Goal: Task Accomplishment & Management: Manage account settings

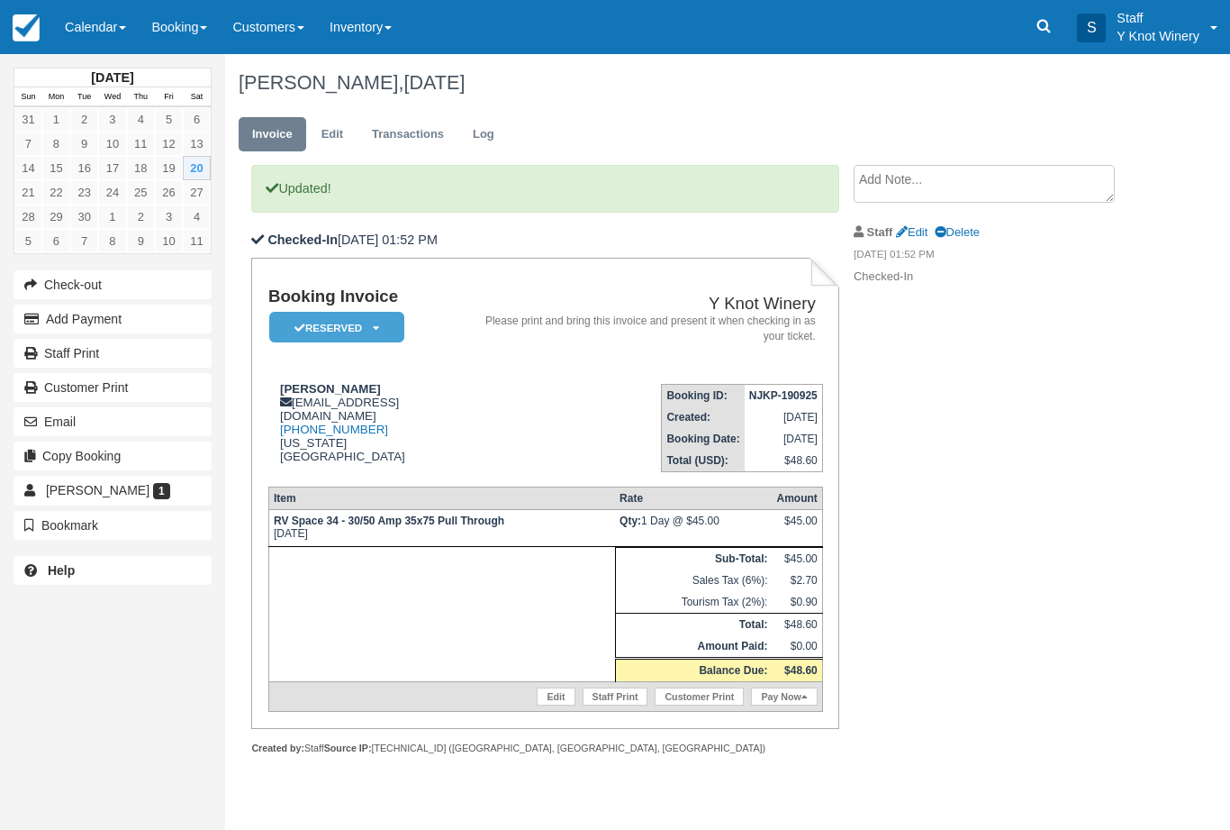
click at [88, 24] on link "Calendar" at bounding box center [95, 27] width 86 height 54
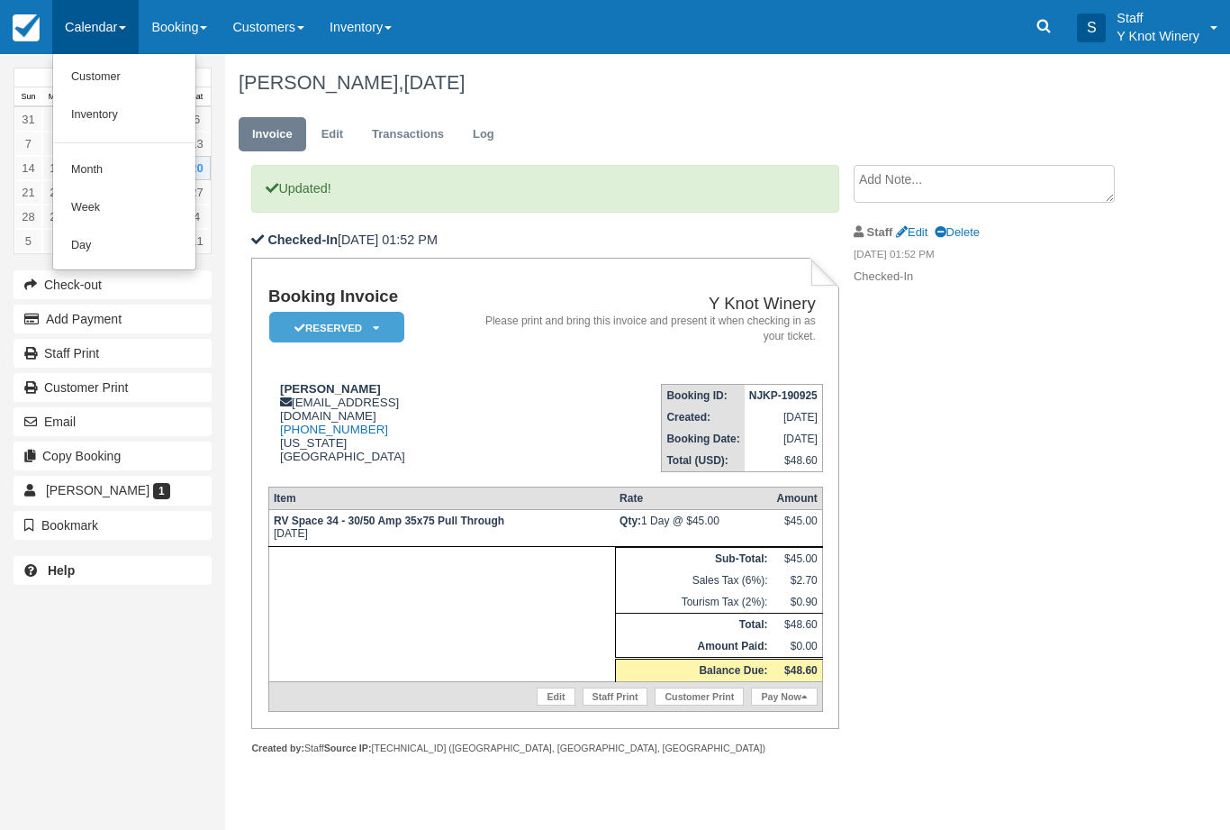
click at [112, 74] on link "Customer" at bounding box center [124, 78] width 142 height 38
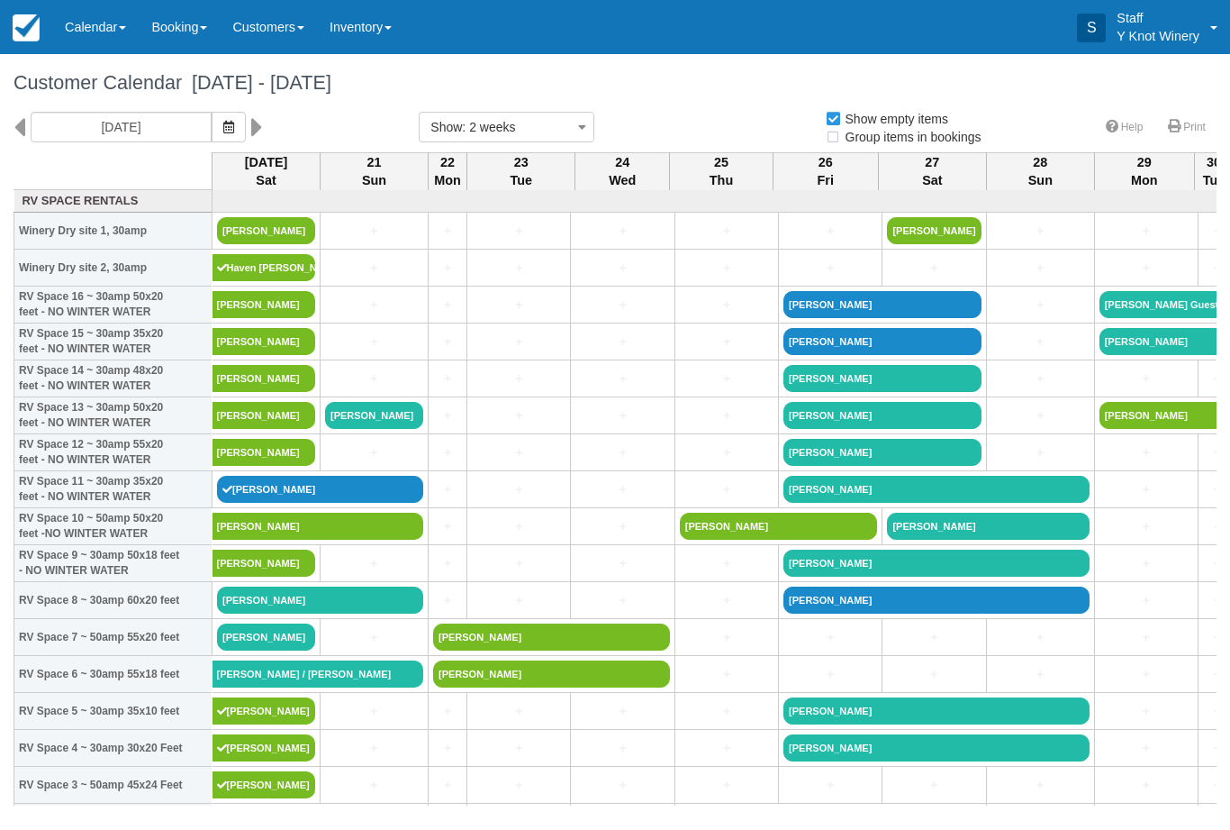
select select
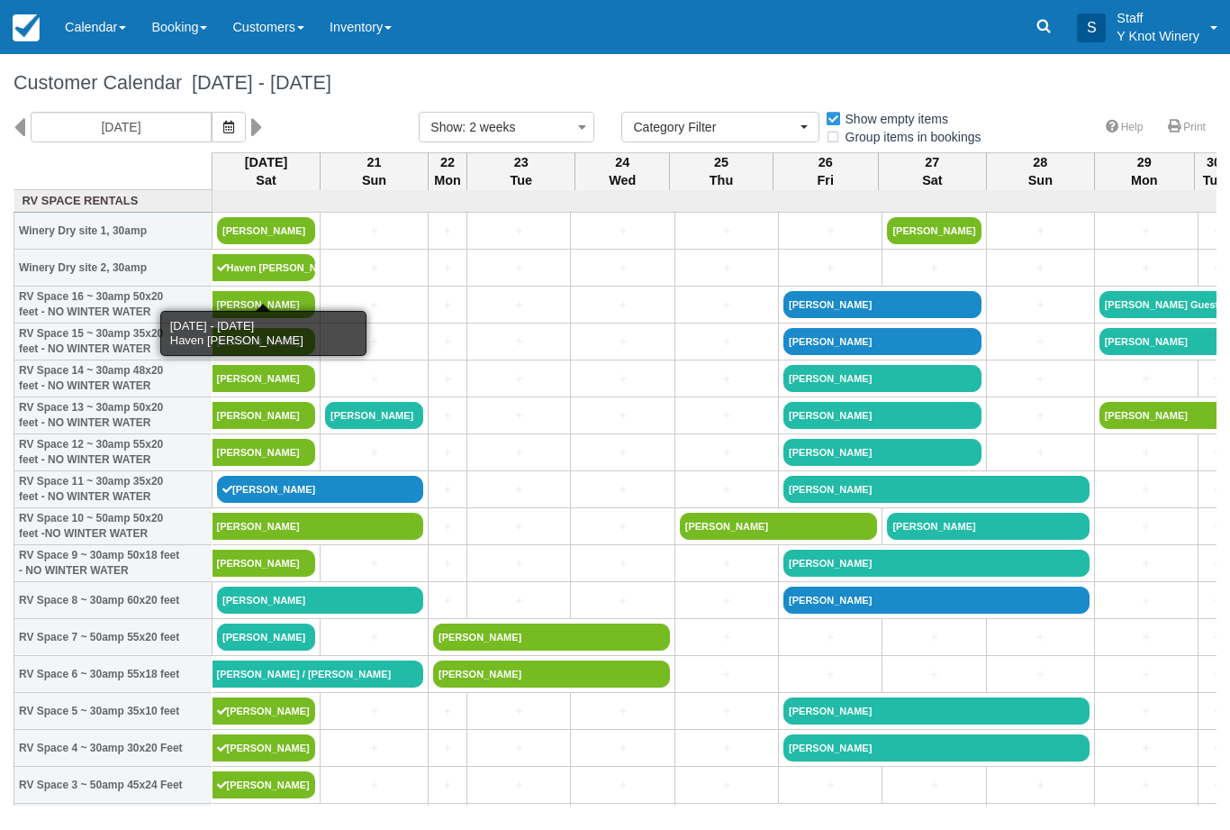
click at [250, 280] on link "Haven Howarth" at bounding box center [265, 267] width 104 height 27
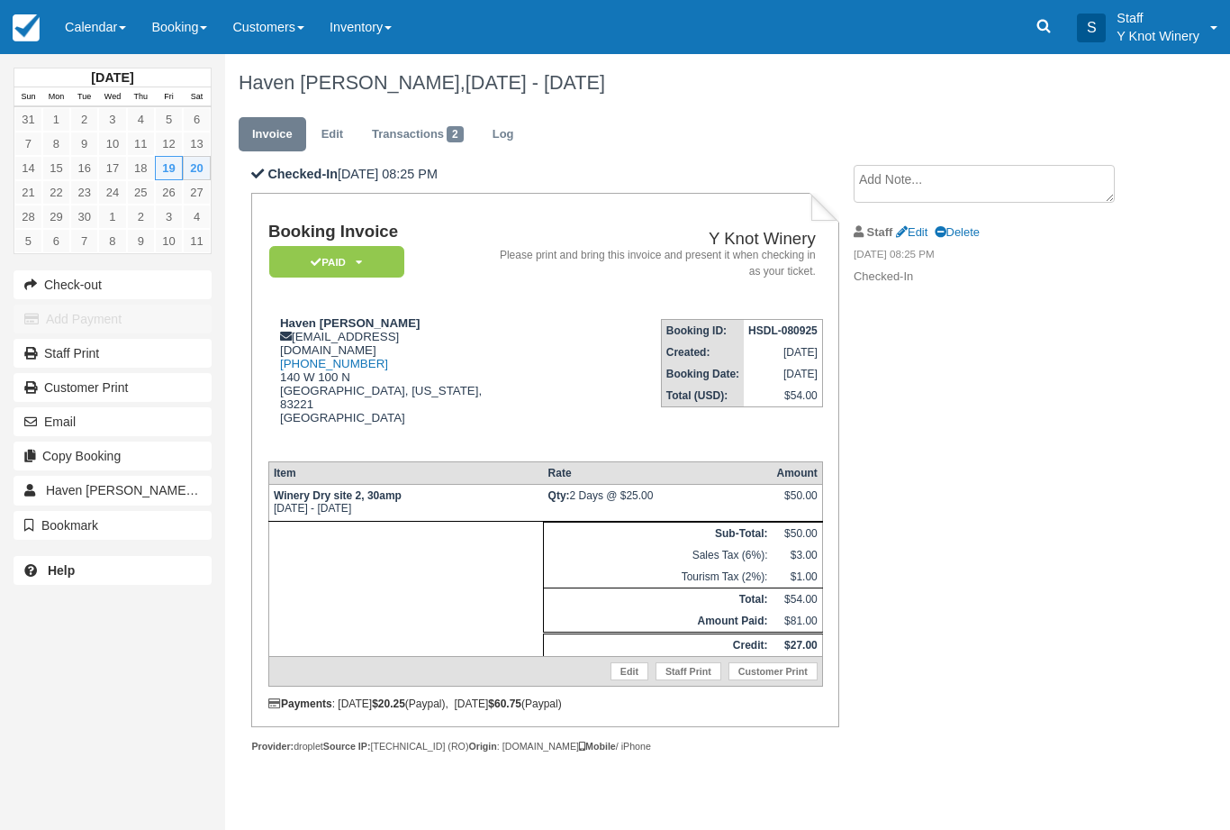
click at [81, 32] on link "Calendar" at bounding box center [95, 27] width 86 height 54
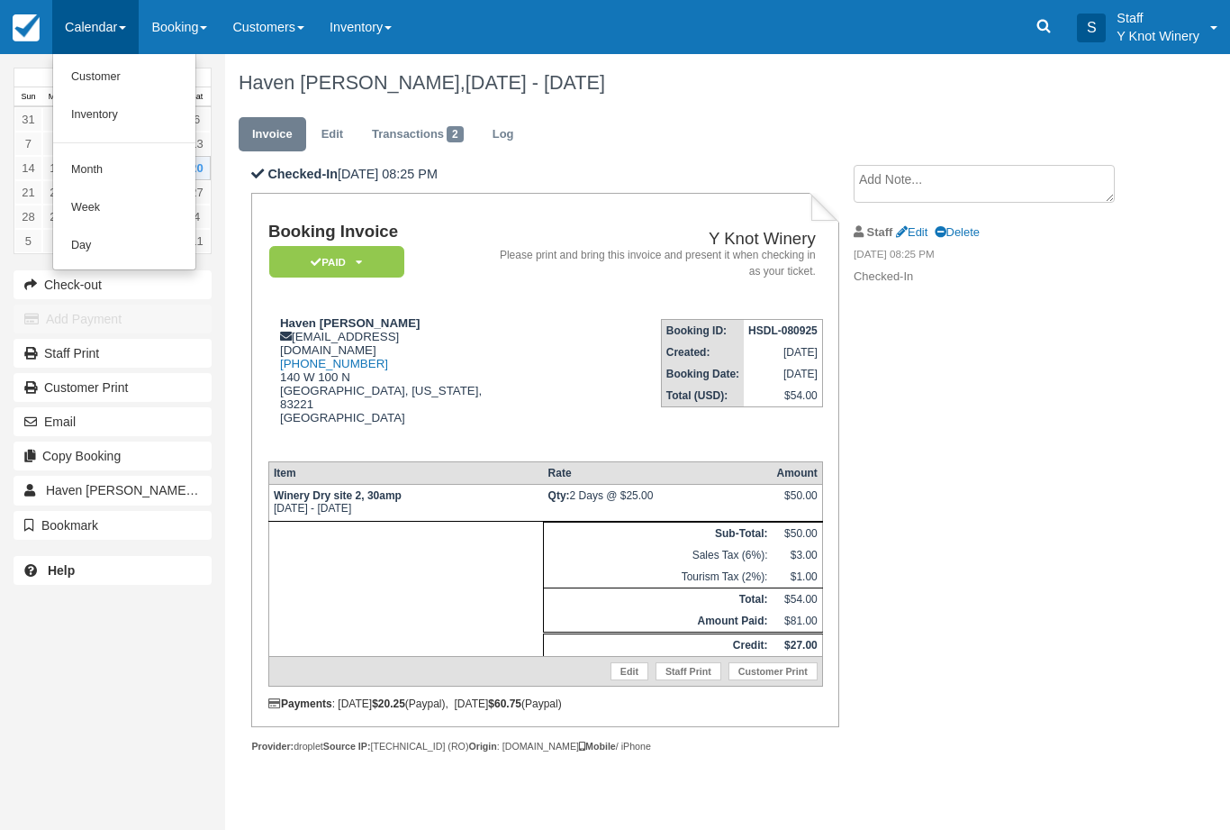
click at [98, 78] on link "Customer" at bounding box center [124, 78] width 142 height 38
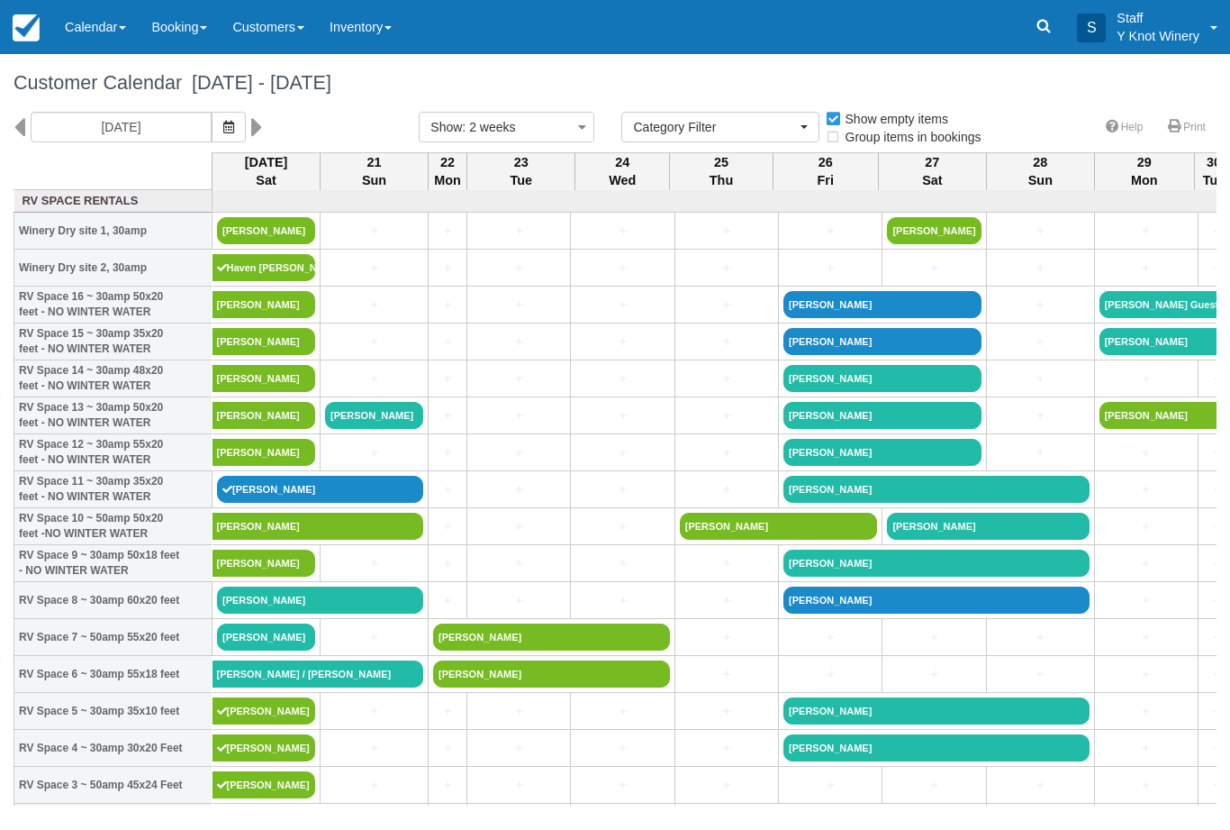
select select
click at [241, 244] on link "Cassandra Rogers" at bounding box center [266, 230] width 98 height 27
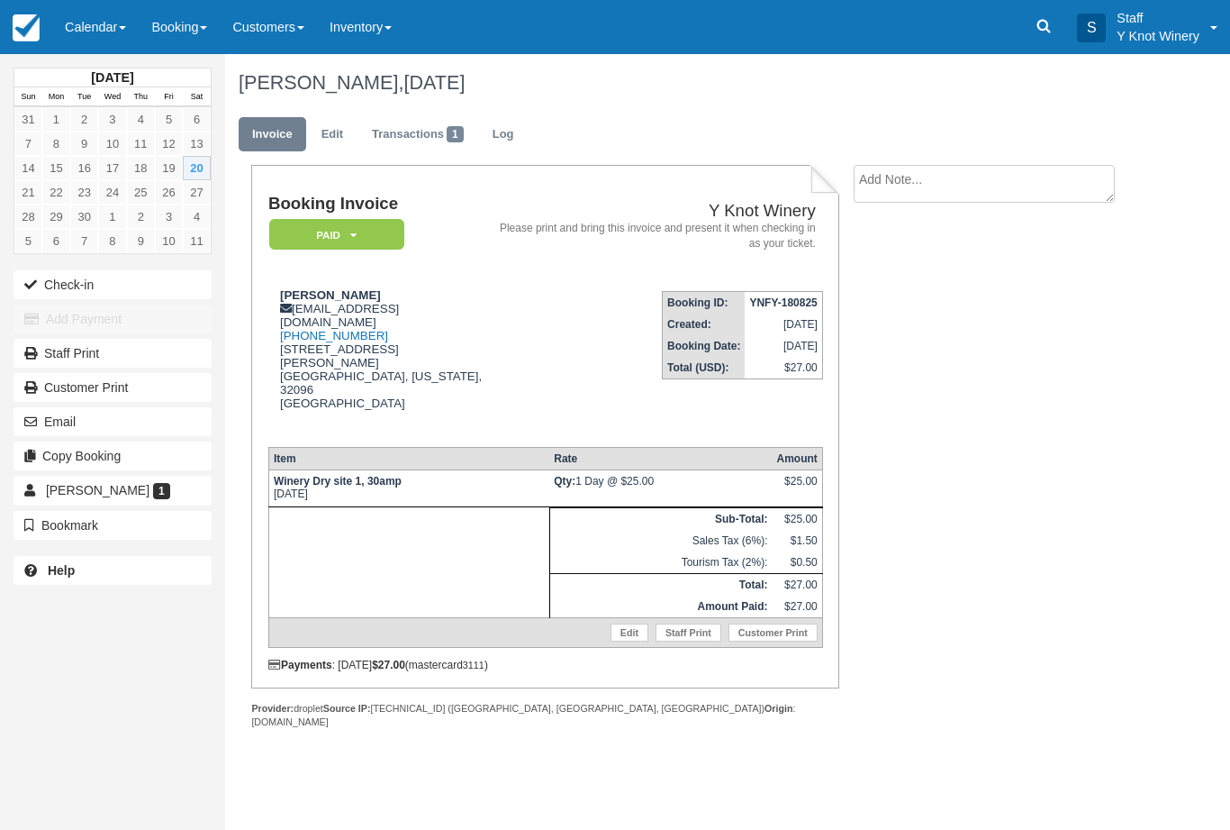
click at [97, 32] on link "Calendar" at bounding box center [95, 27] width 86 height 54
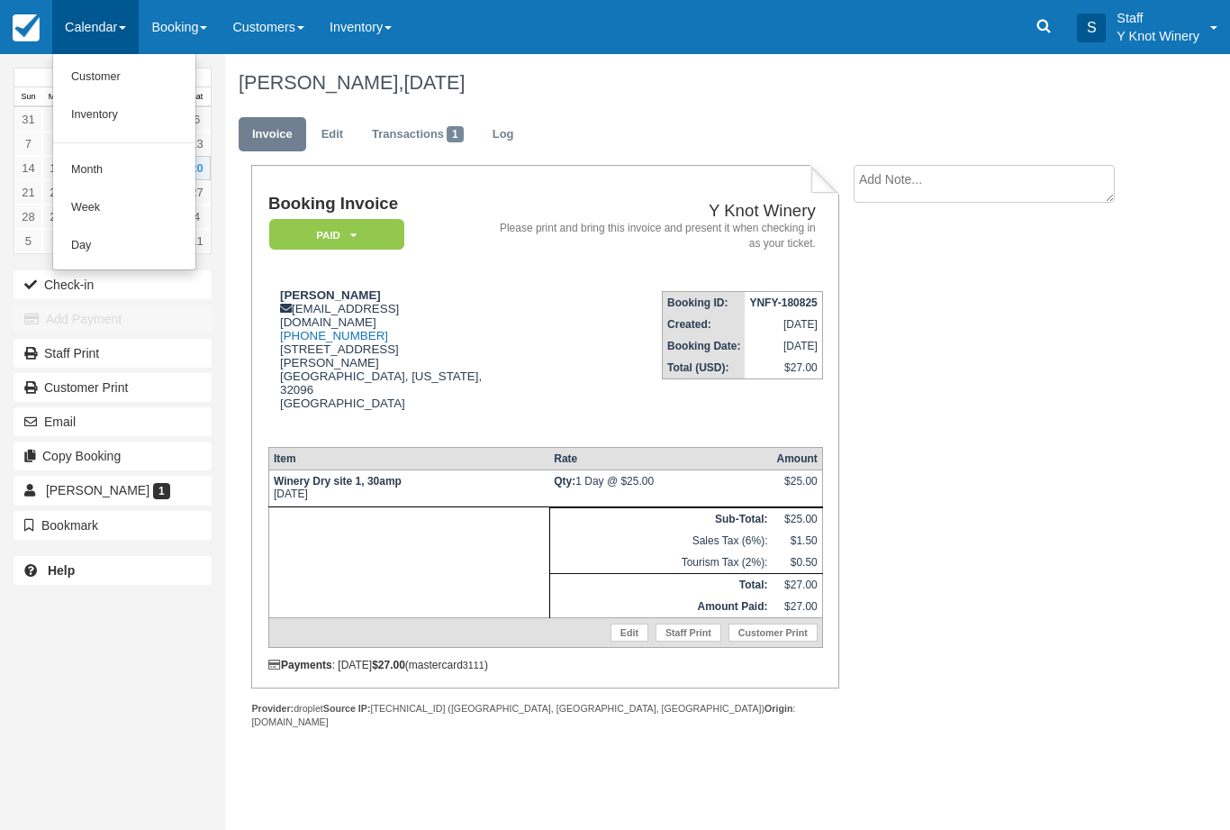
click at [77, 84] on link "Customer" at bounding box center [124, 78] width 142 height 38
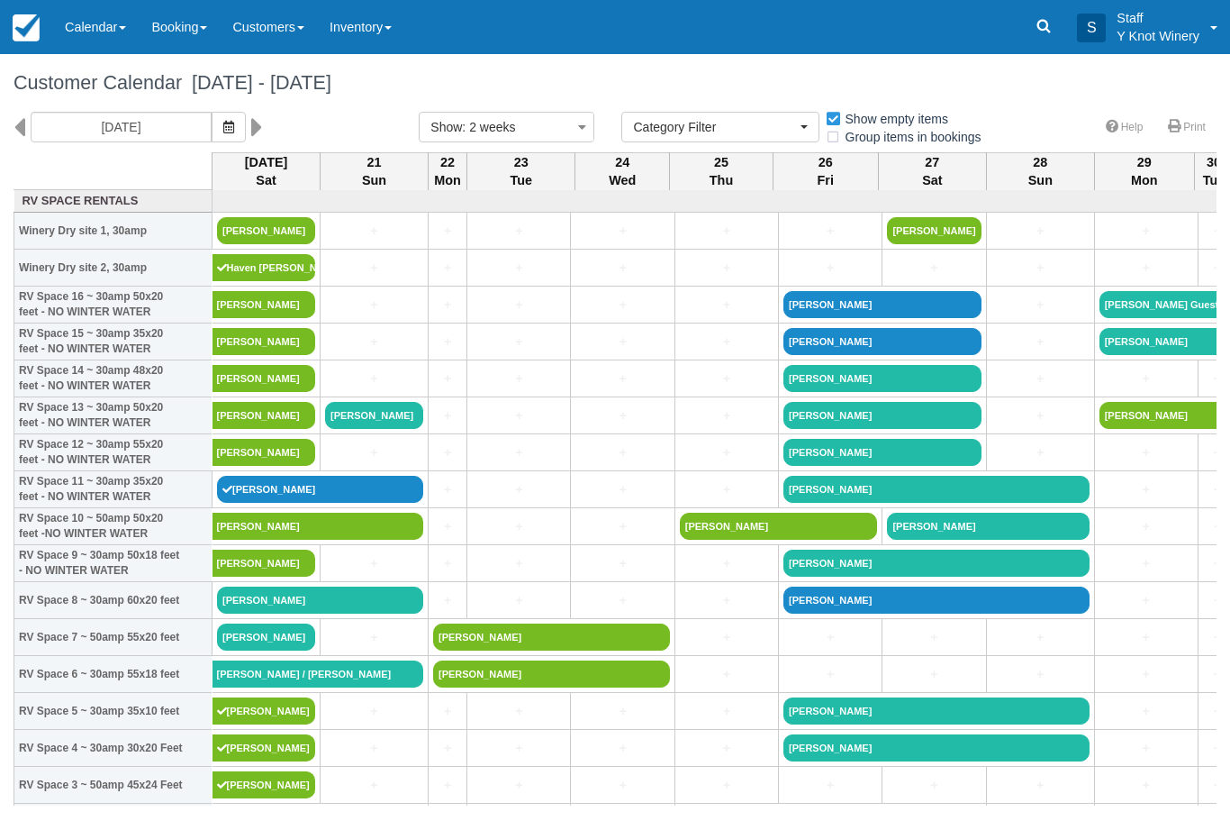
select select
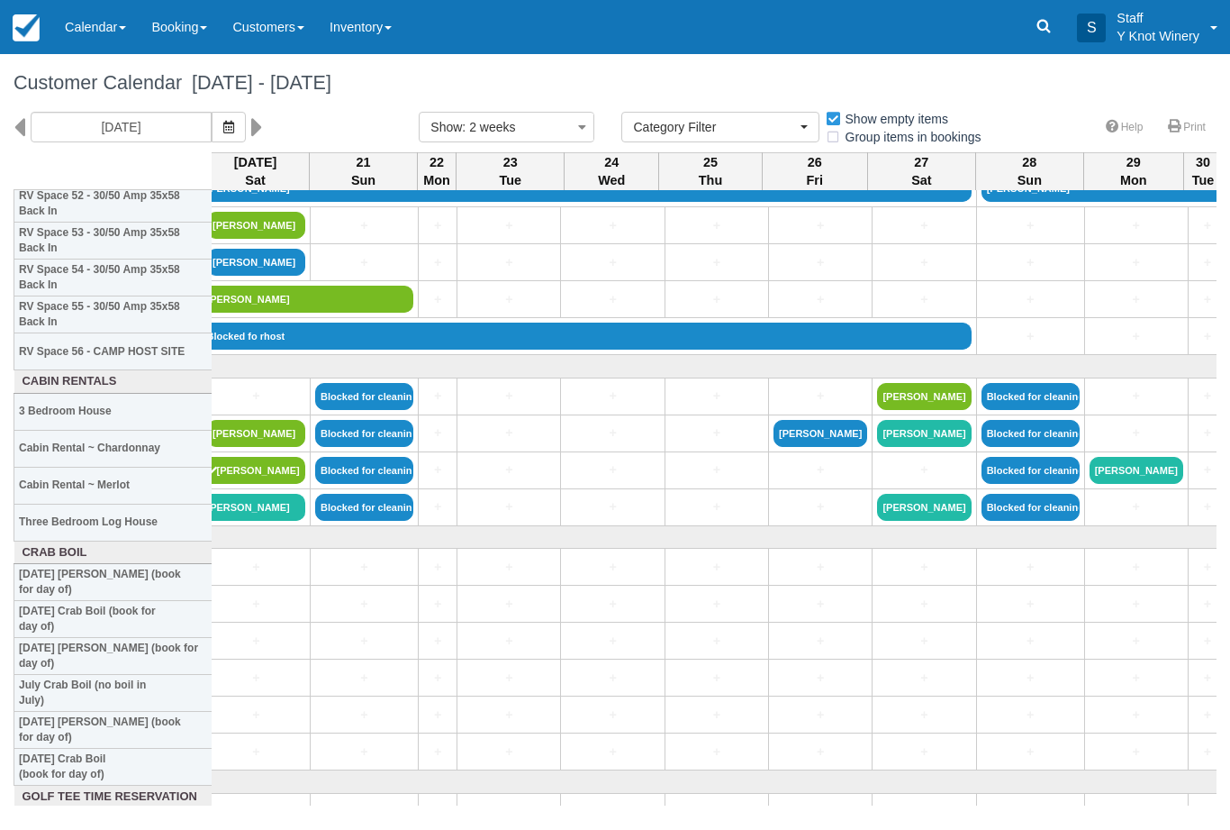
scroll to position [1981, 9]
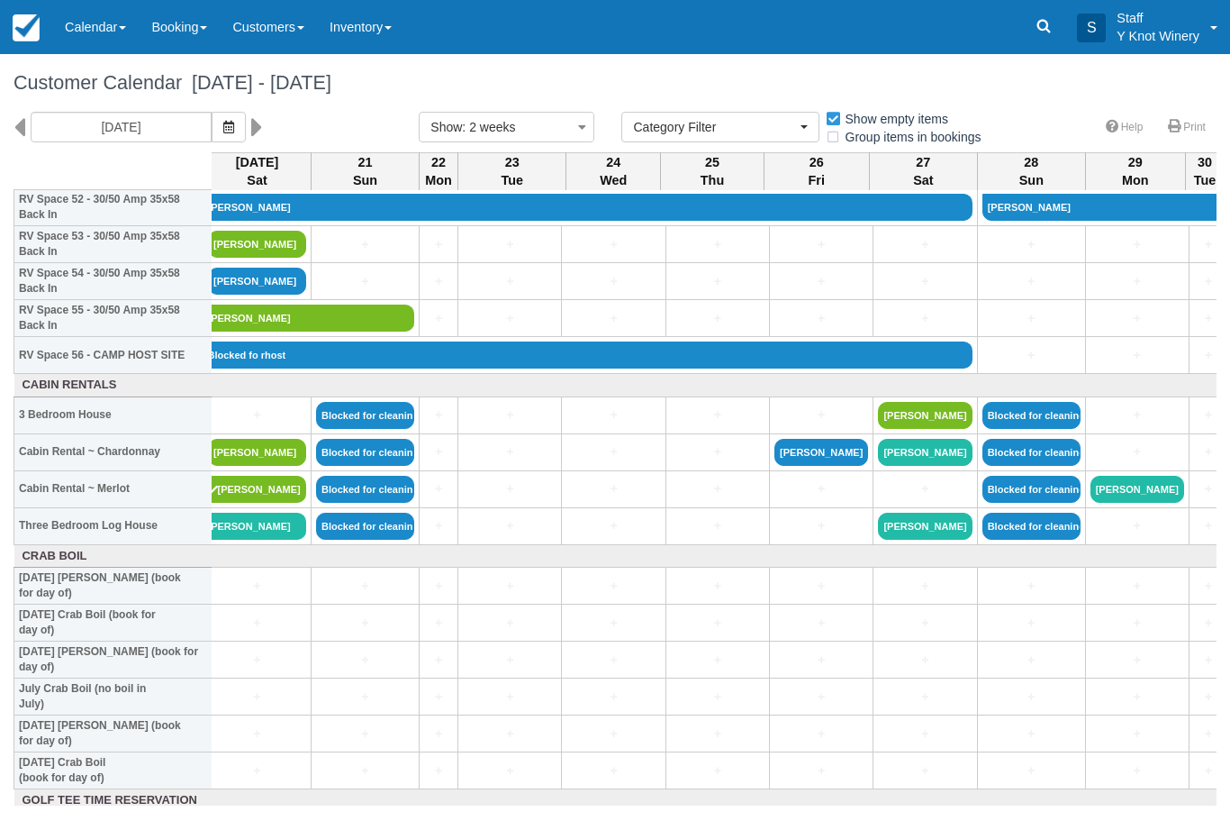
click at [576, 490] on td "+" at bounding box center [614, 488] width 104 height 37
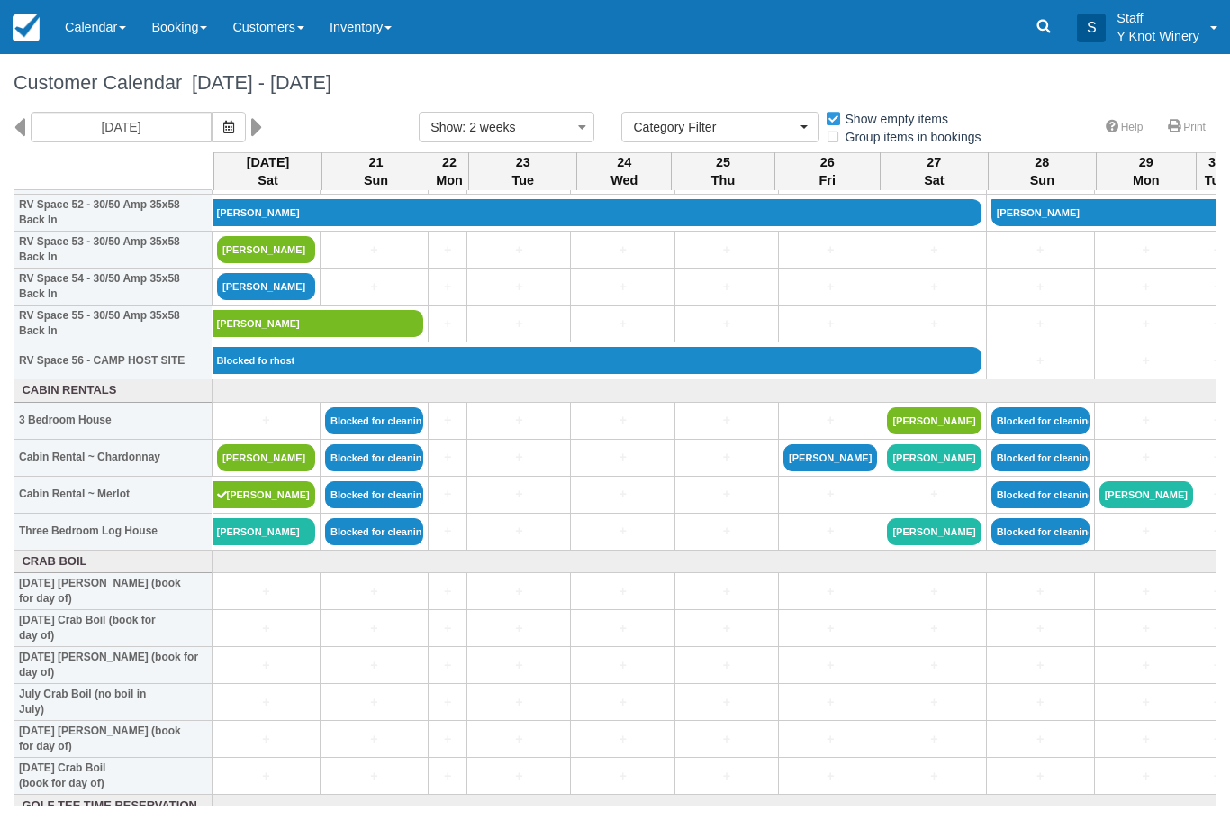
scroll to position [1975, 0]
click at [266, 462] on link "[PERSON_NAME]" at bounding box center [266, 457] width 98 height 27
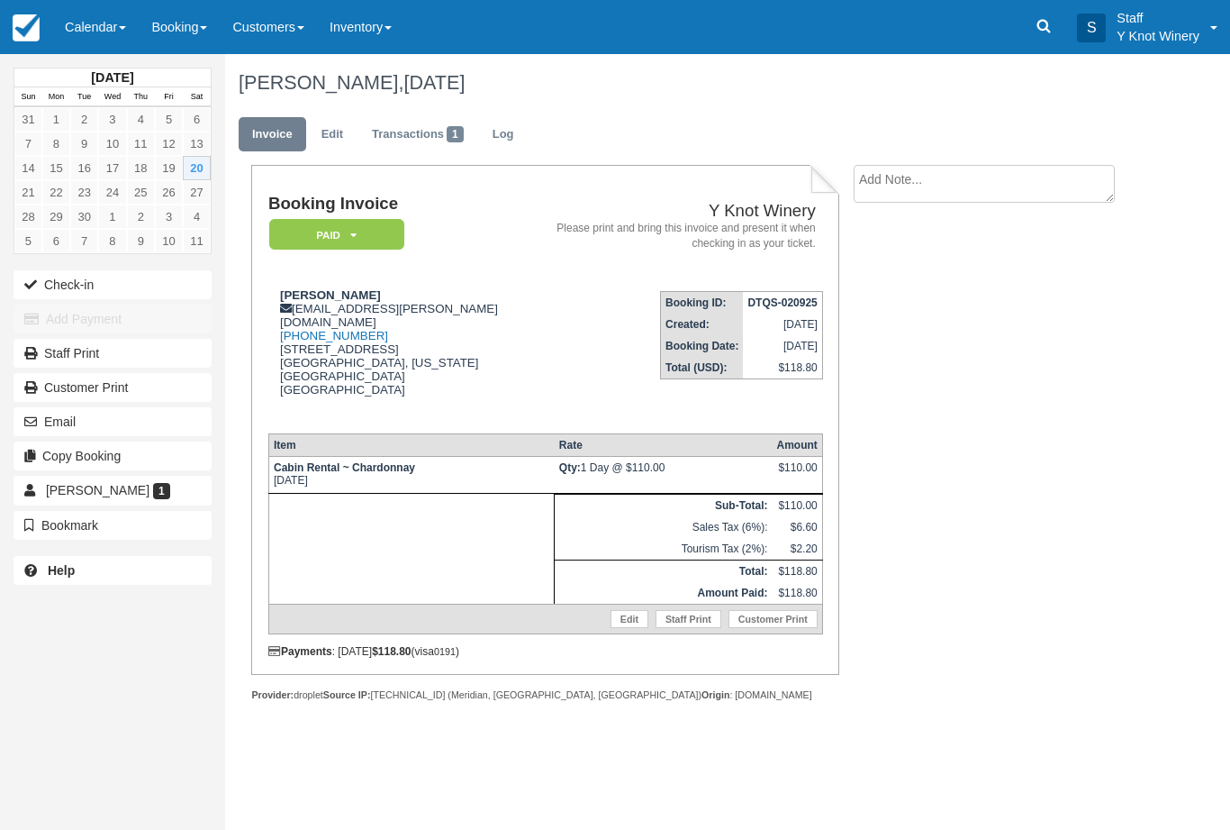
click at [95, 279] on button "Check-in" at bounding box center [113, 284] width 198 height 29
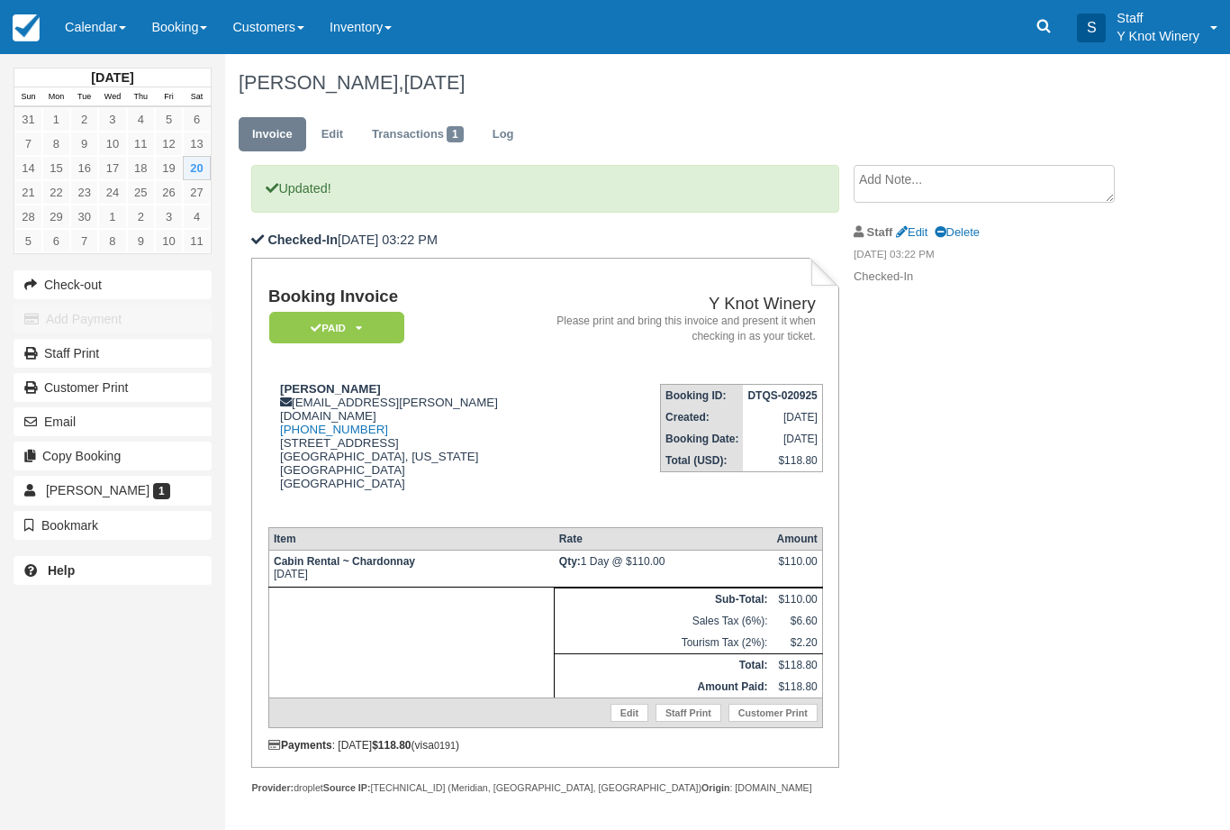
click at [96, 38] on link "Calendar" at bounding box center [95, 27] width 86 height 54
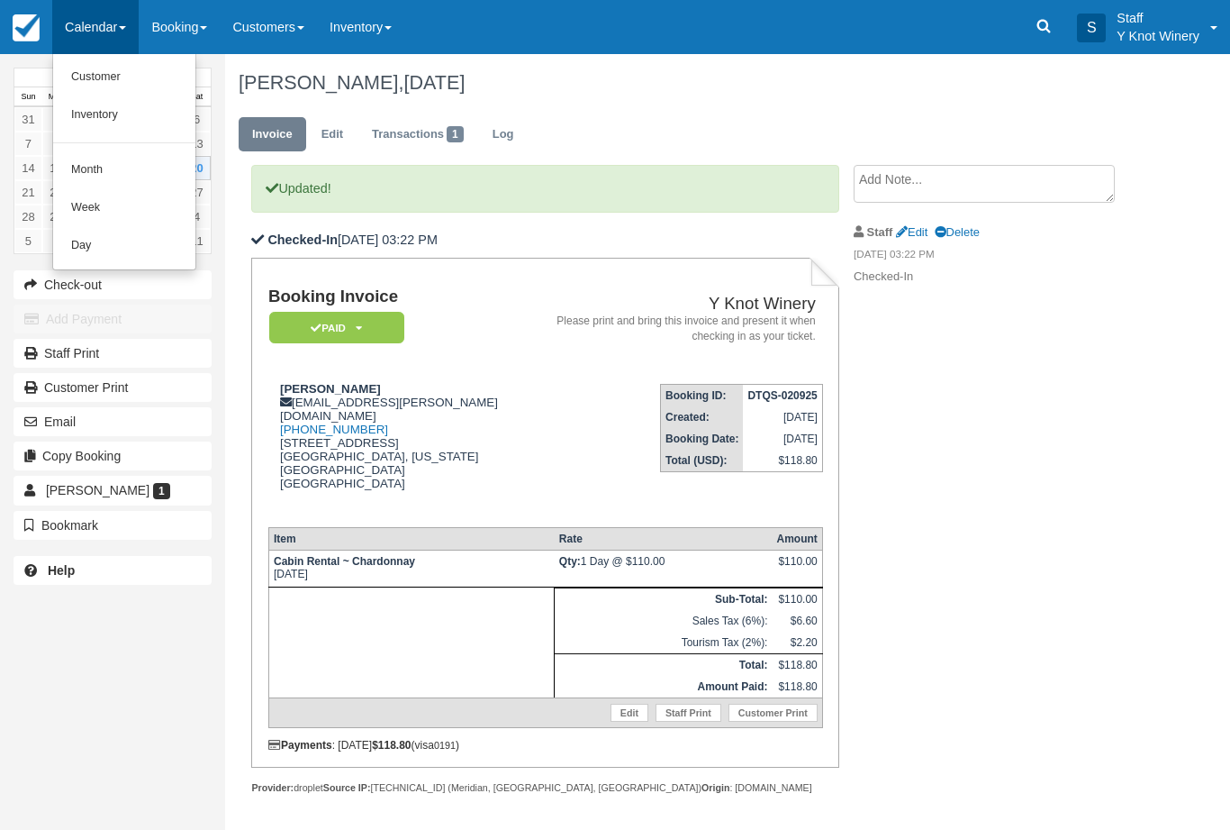
click at [112, 71] on link "Customer" at bounding box center [124, 78] width 142 height 38
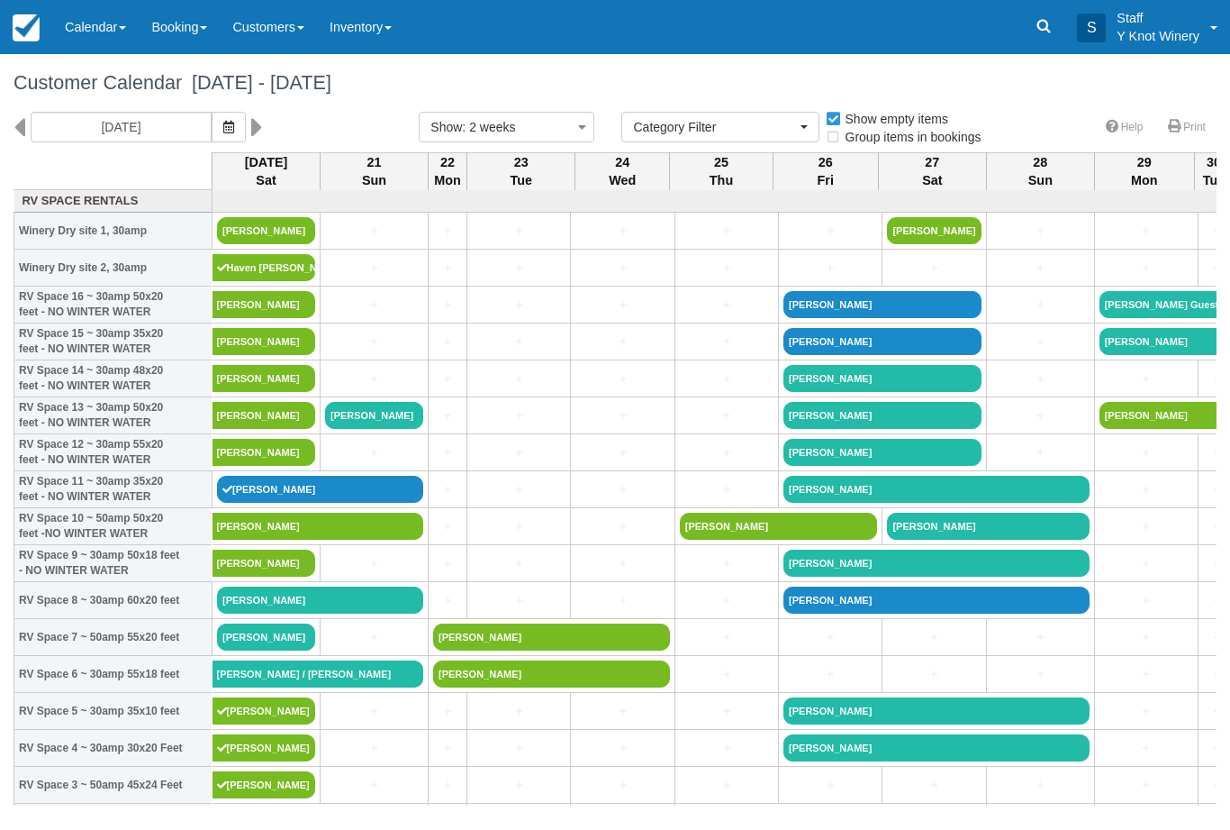
select select
click at [249, 238] on link "[PERSON_NAME]" at bounding box center [266, 230] width 98 height 27
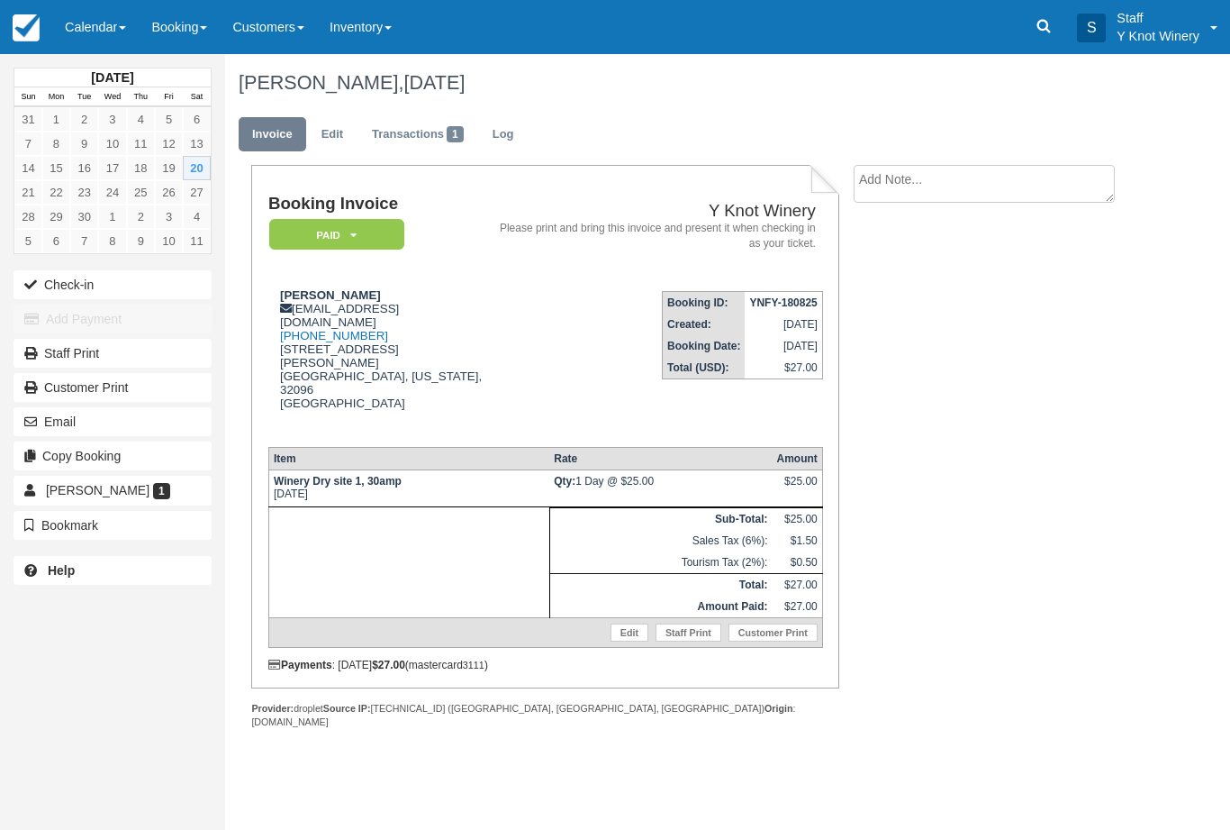
click at [58, 286] on button "Check-in" at bounding box center [113, 284] width 198 height 29
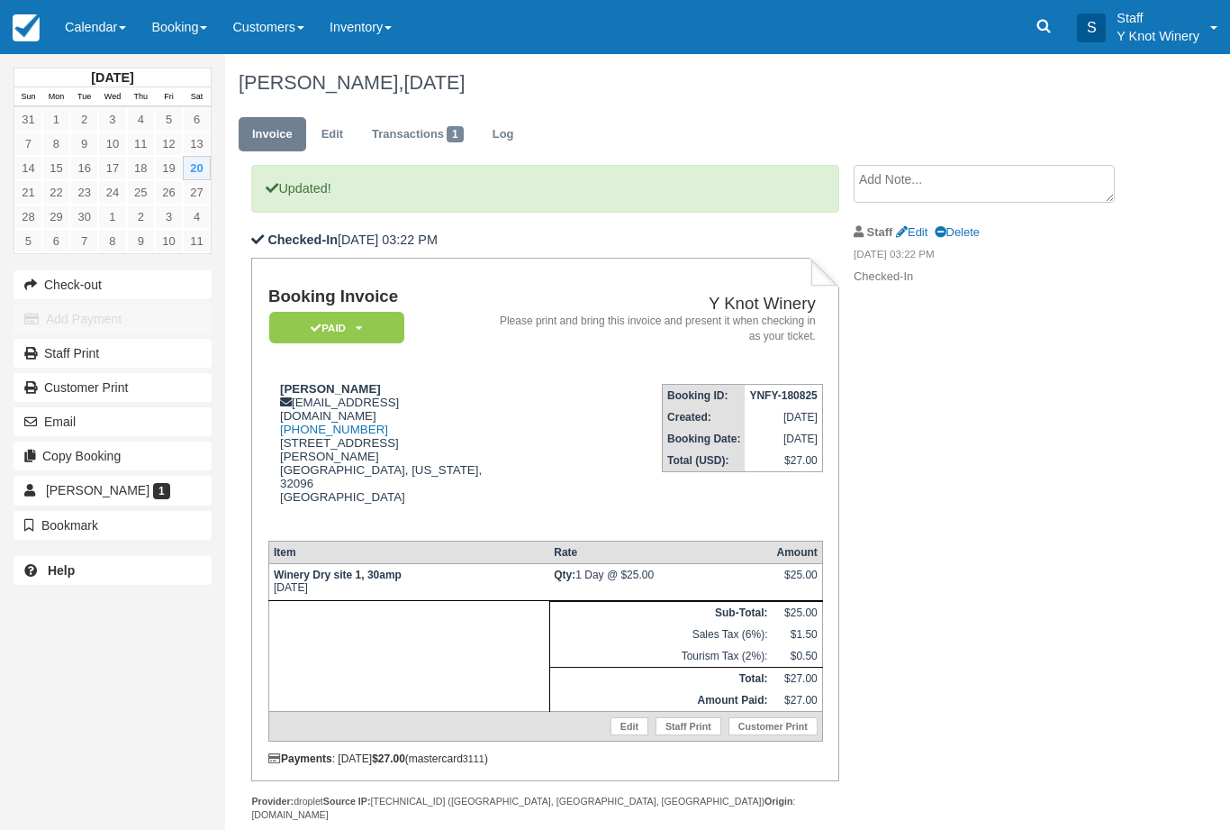
click at [96, 33] on link "Calendar" at bounding box center [95, 27] width 86 height 54
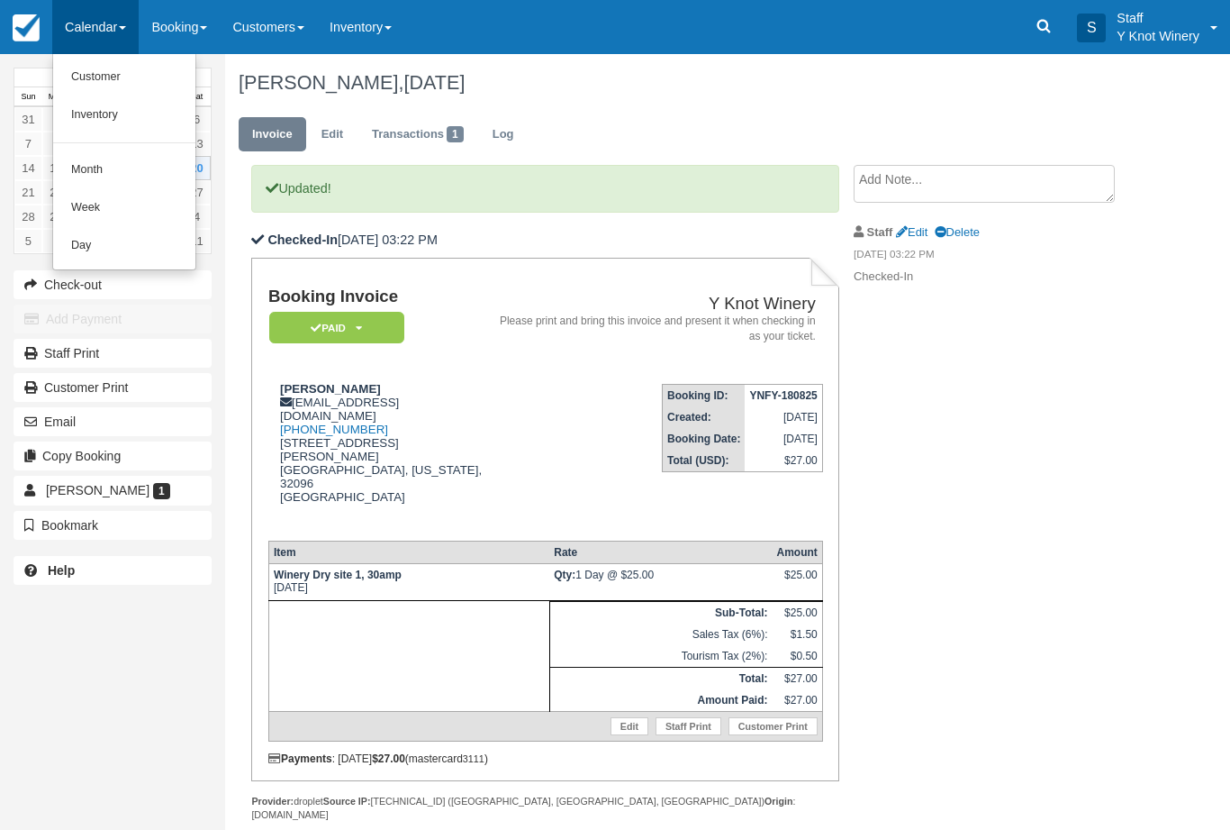
click at [107, 84] on link "Customer" at bounding box center [124, 78] width 142 height 38
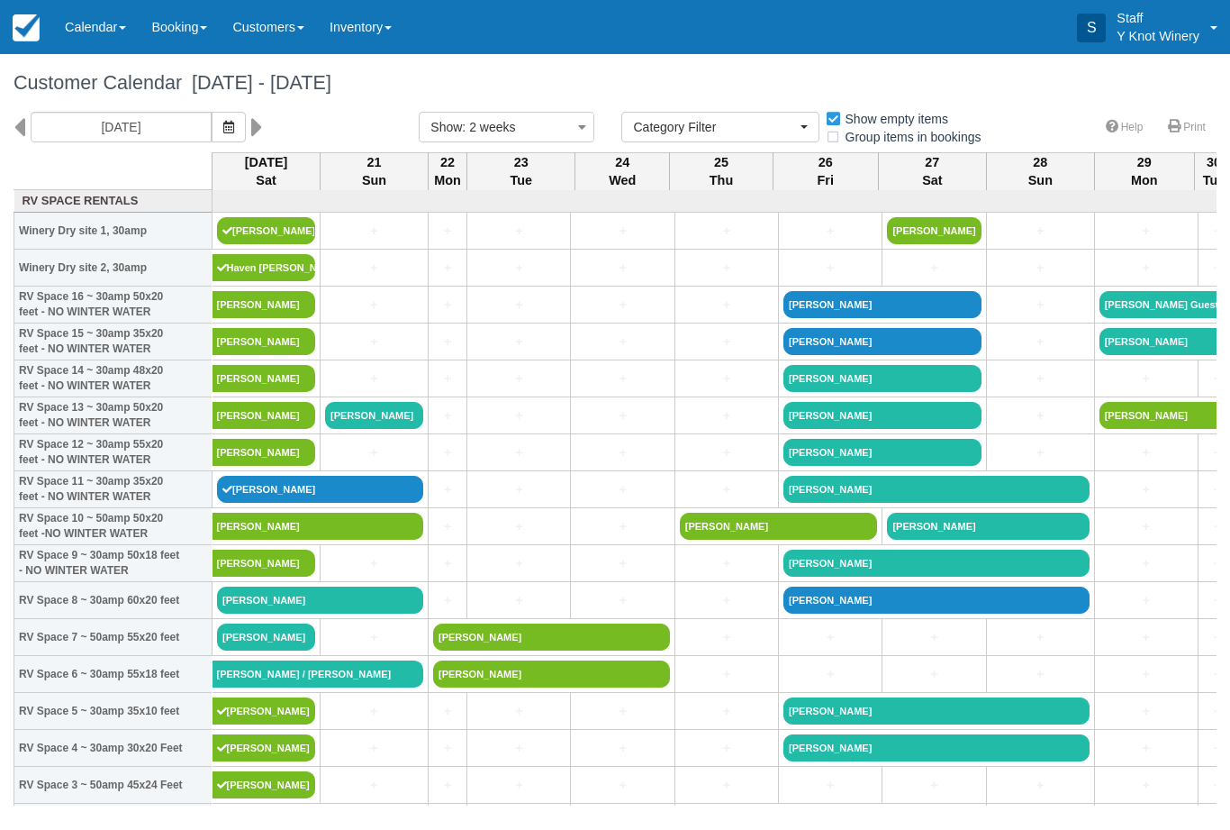
select select
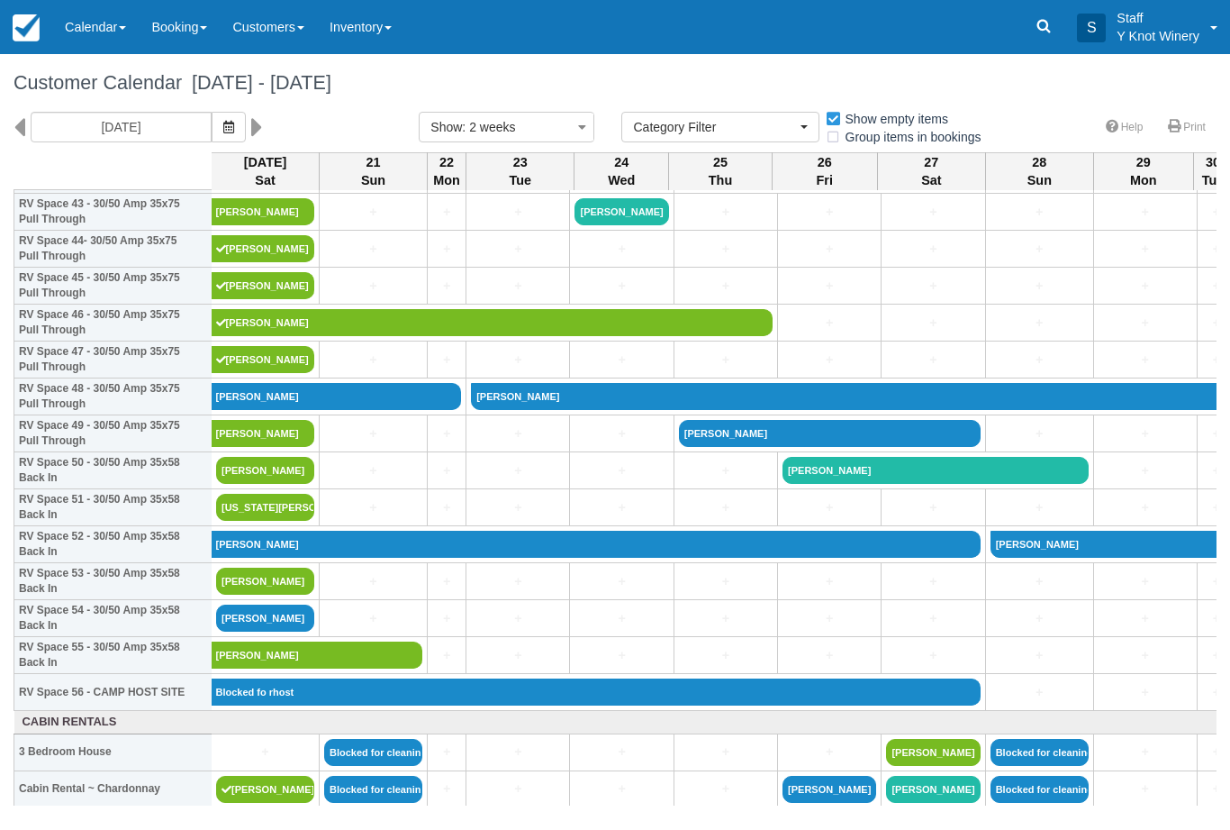
scroll to position [1639, 1]
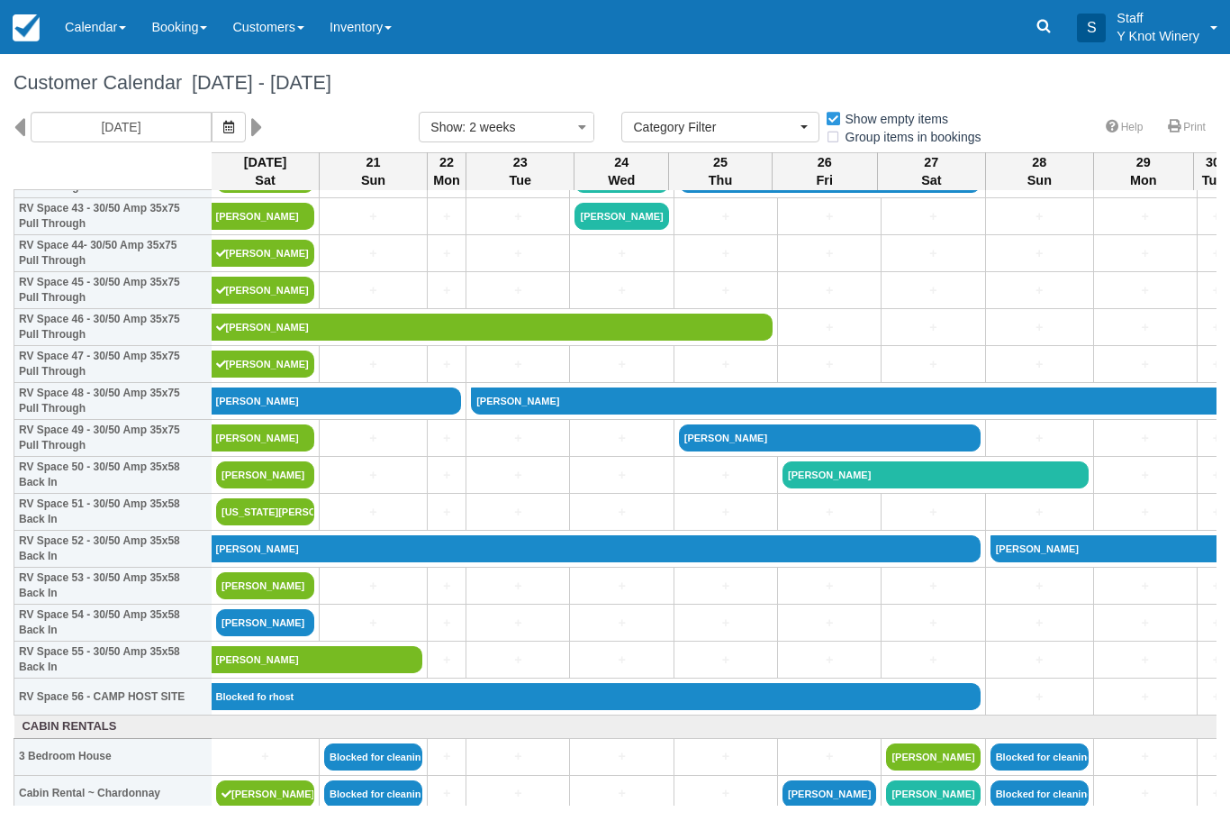
click at [261, 636] on link "[PERSON_NAME]" at bounding box center [265, 622] width 98 height 27
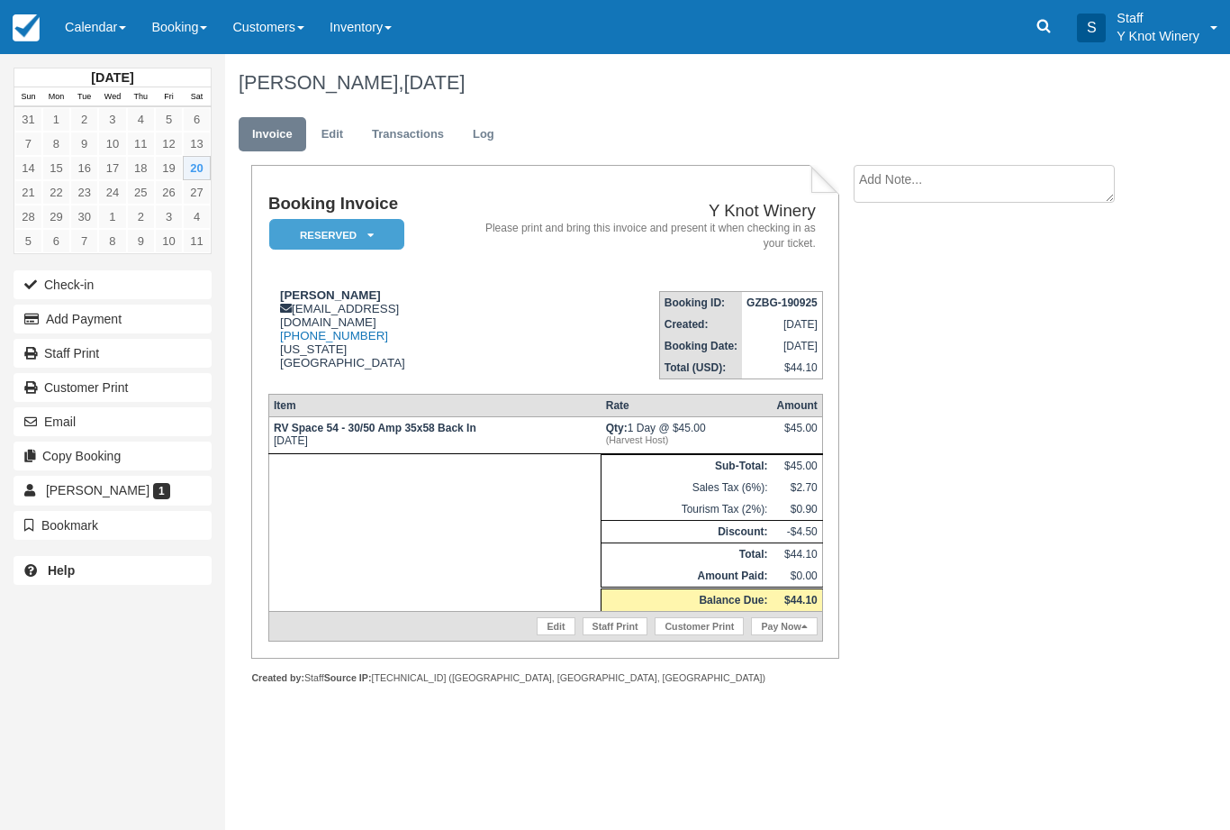
click at [521, 636] on div "Edit Staff Print Customer Print Pay Now" at bounding box center [548, 626] width 549 height 20
click at [544, 635] on link "Edit" at bounding box center [556, 626] width 38 height 18
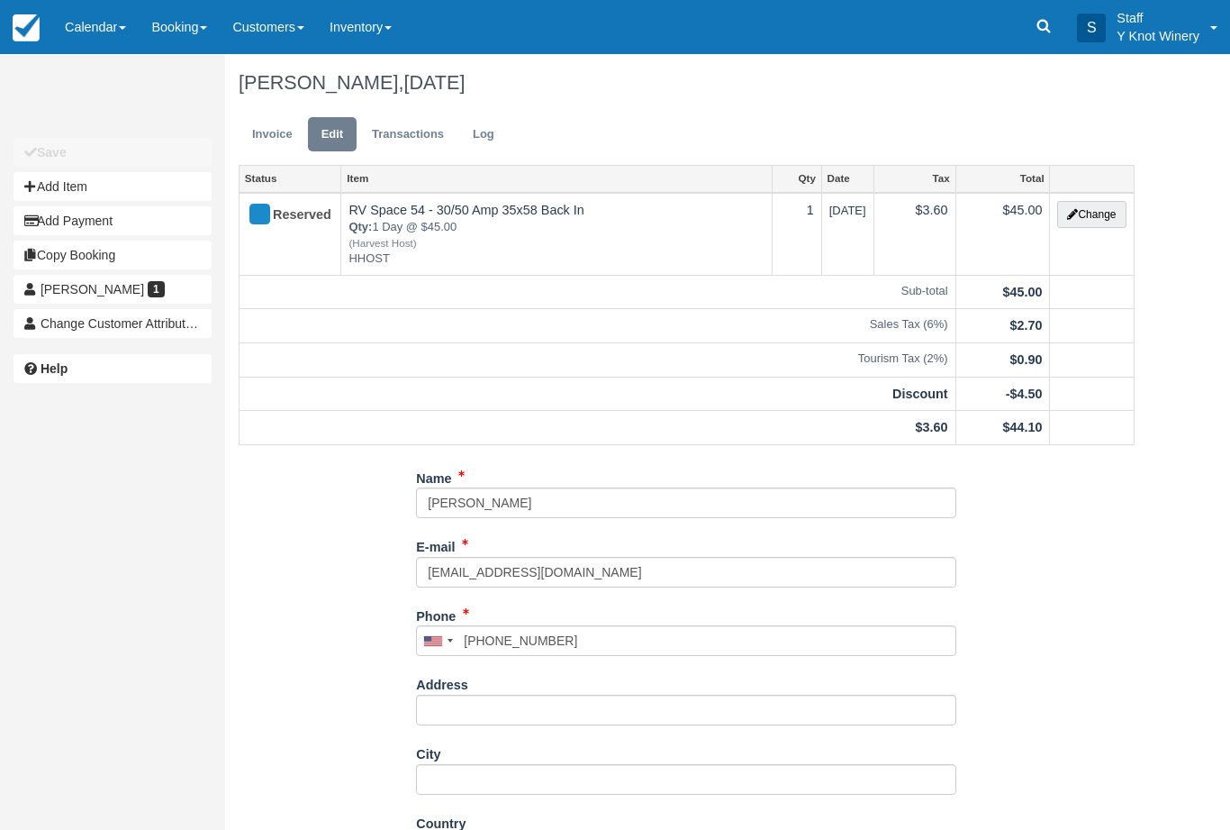
click at [1087, 214] on button "Change" at bounding box center [1091, 214] width 68 height 27
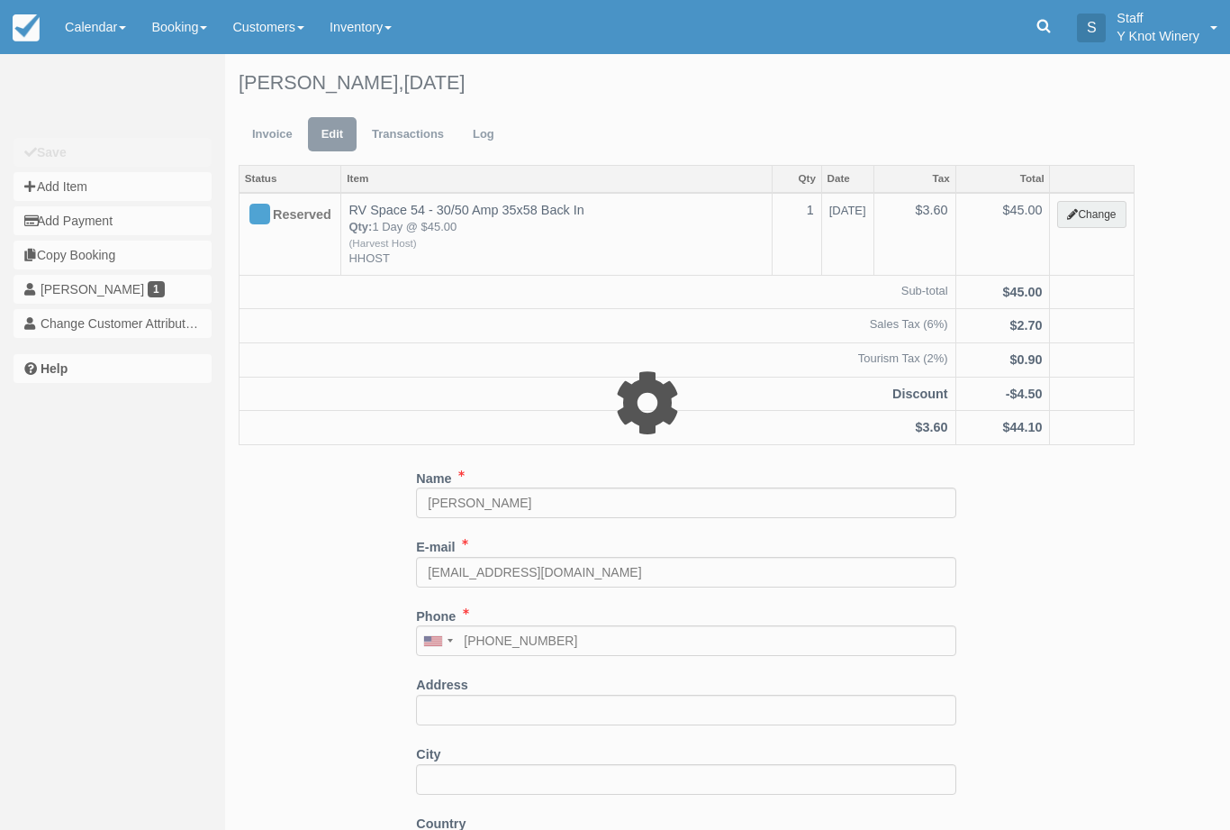
type input "45.00"
type input "HHOST"
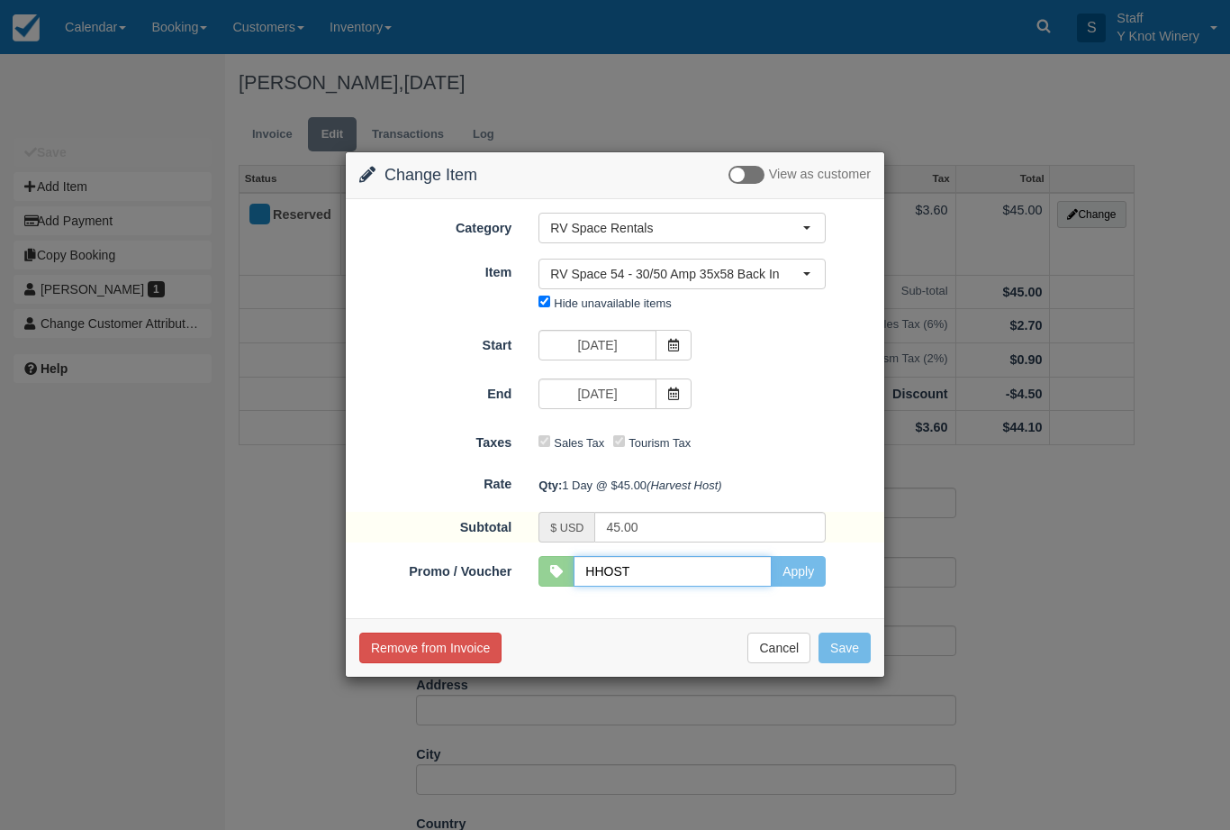
click at [756, 576] on input "HHOST" at bounding box center [673, 571] width 198 height 31
click at [784, 649] on button "Cancel" at bounding box center [779, 647] width 63 height 31
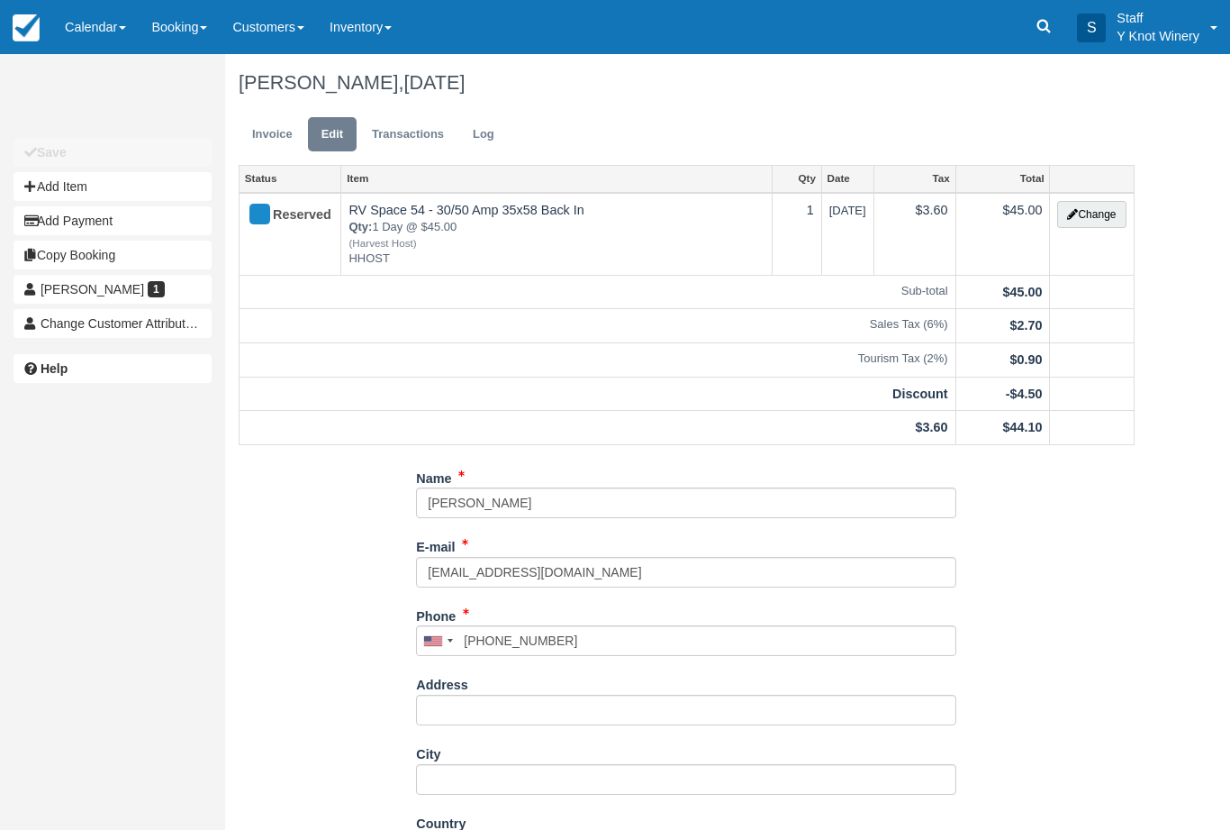
click at [281, 118] on link "Invoice" at bounding box center [273, 134] width 68 height 35
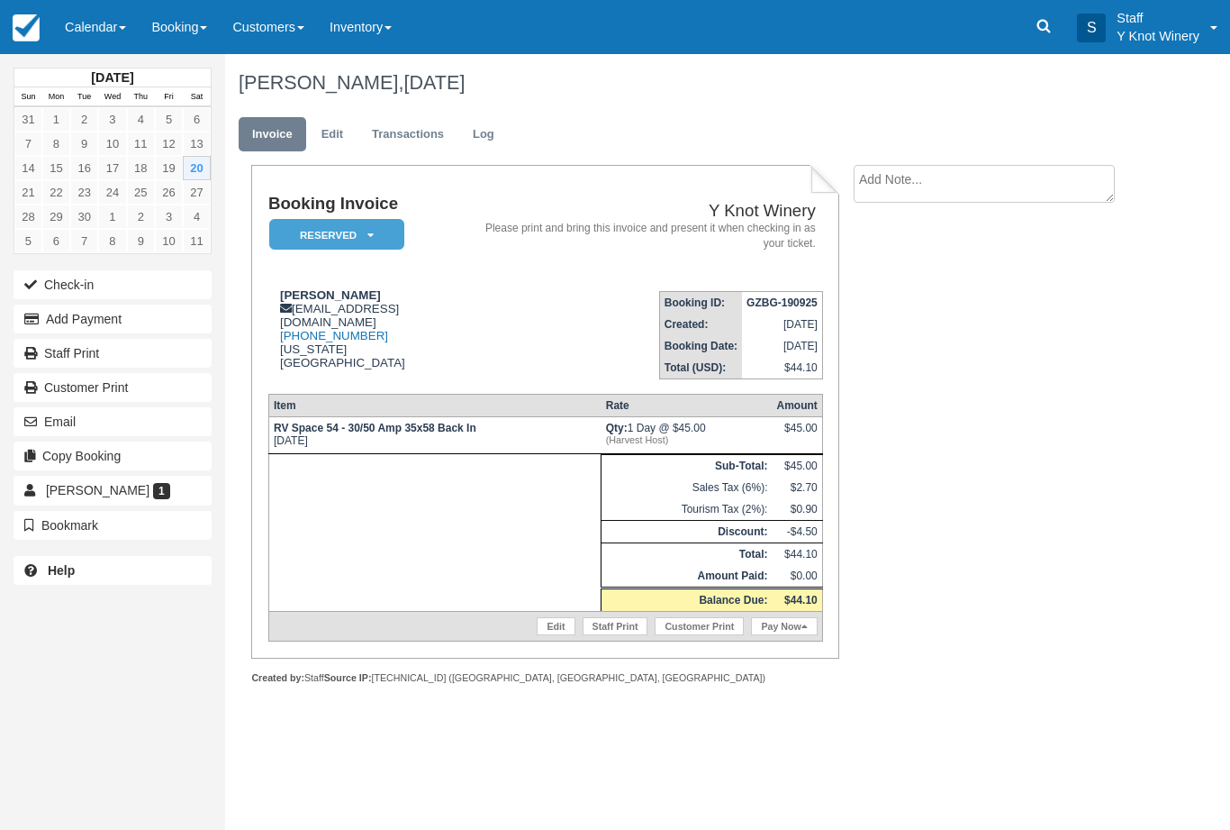
click at [778, 634] on link "Pay Now" at bounding box center [784, 626] width 66 height 18
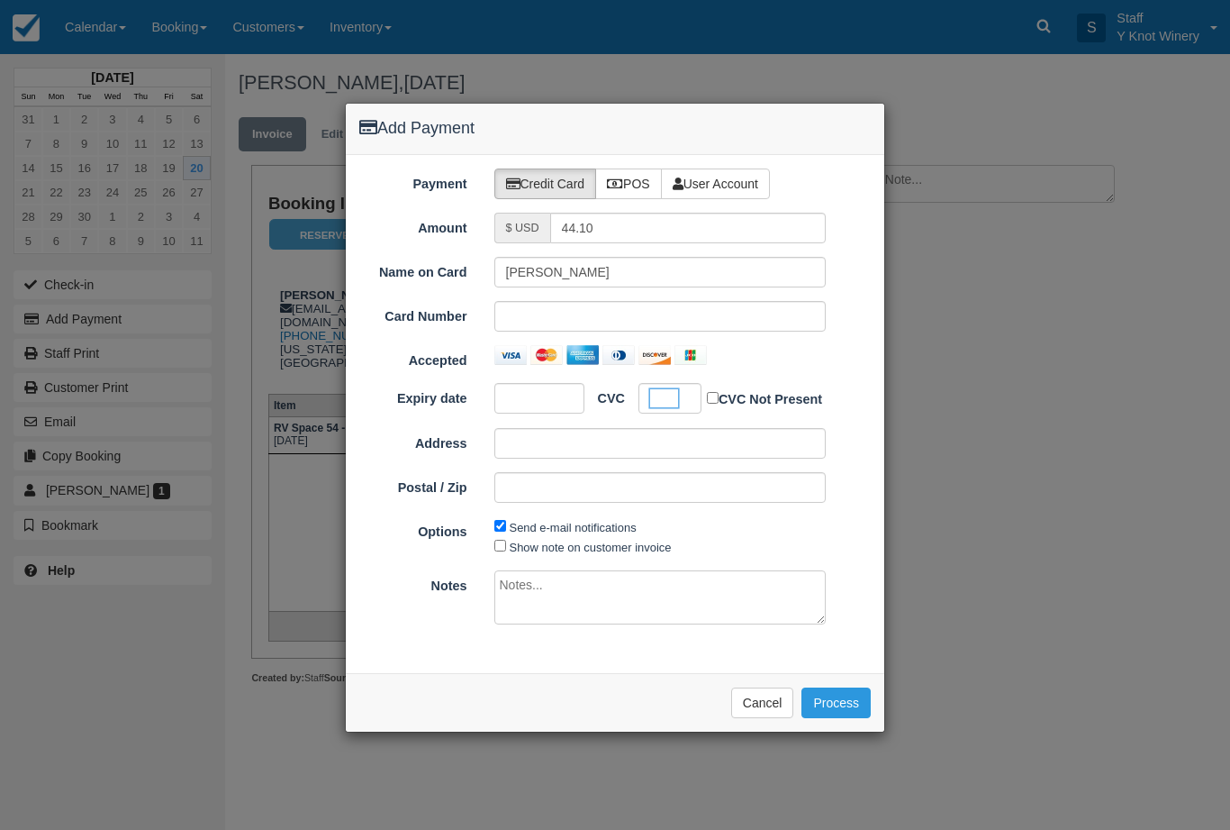
click at [543, 549] on label "Show note on customer invoice" at bounding box center [591, 547] width 162 height 14
click at [506, 549] on input "Show note on customer invoice" at bounding box center [500, 546] width 12 height 12
checkbox input "true"
click at [835, 696] on button "Process" at bounding box center [836, 702] width 69 height 31
